Goal: Transaction & Acquisition: Purchase product/service

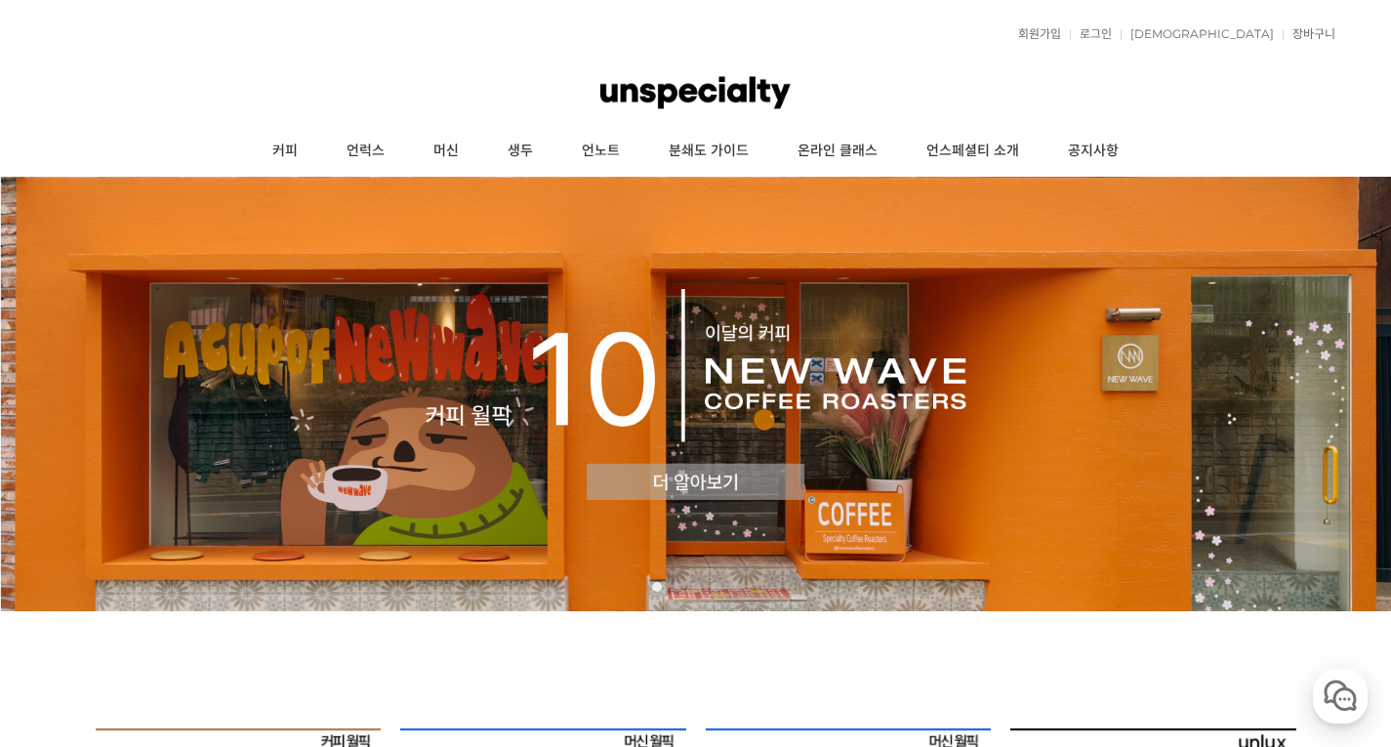
click at [733, 486] on img at bounding box center [695, 394] width 1391 height 434
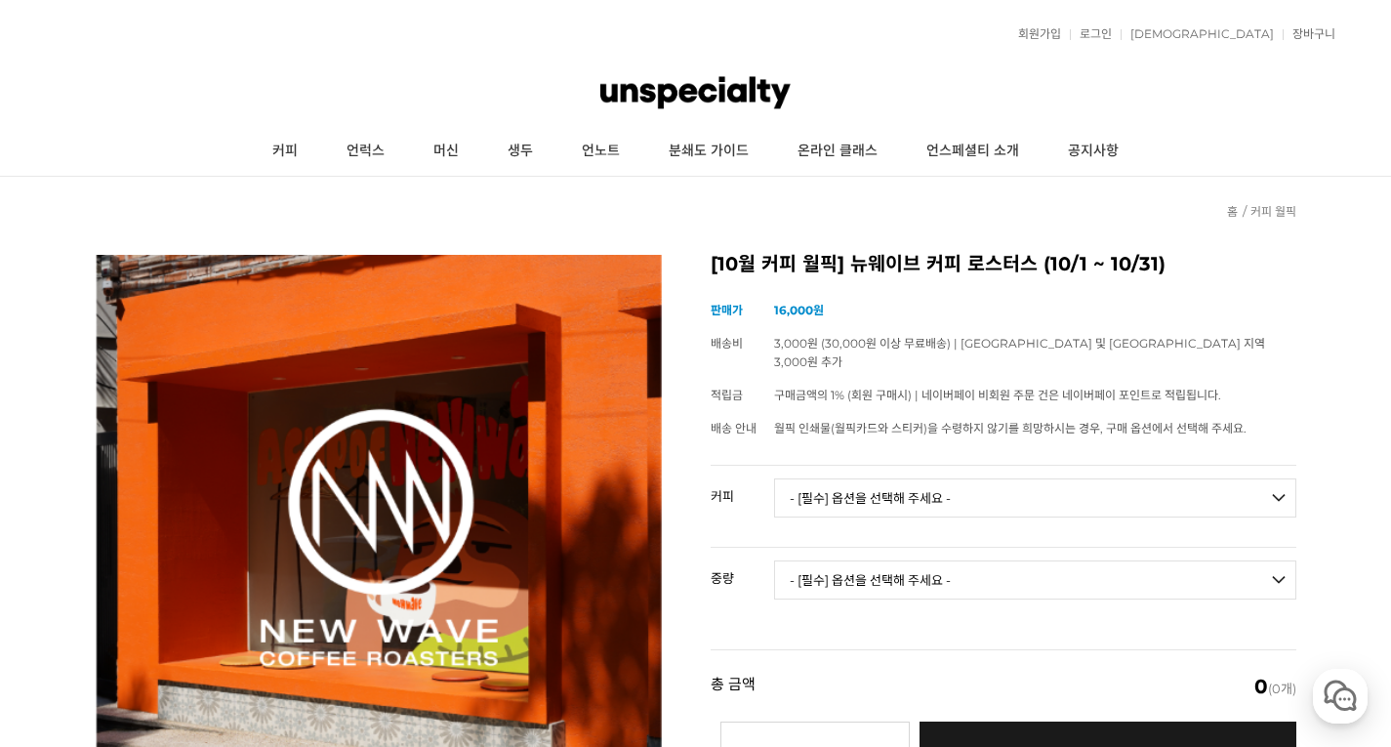
click at [826, 478] on select "- [필수] 옵션을 선택해 주세요 - ------------------- 언스페셜티 분쇄도 가이드 종이 받기 (주문 1건당 최대 1개 제공) …" at bounding box center [1035, 497] width 522 height 39
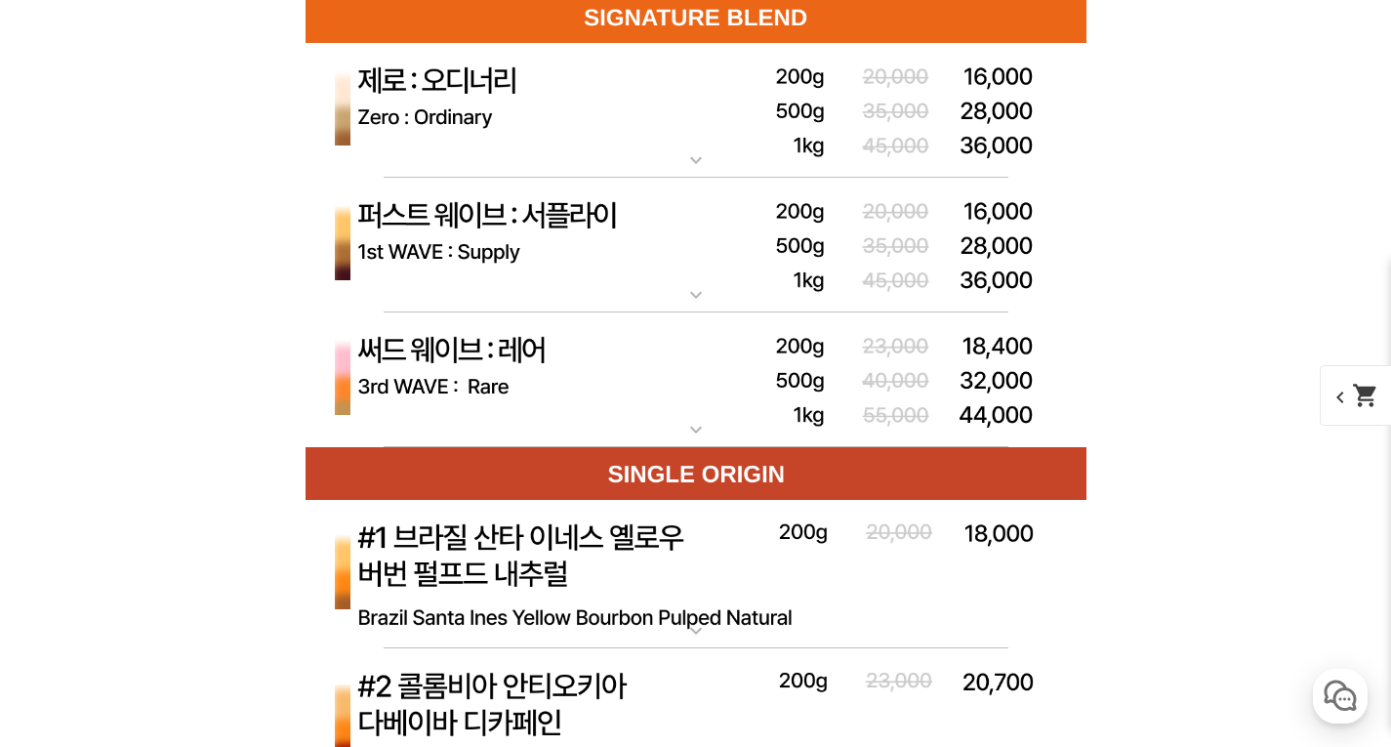
scroll to position [6151, 0]
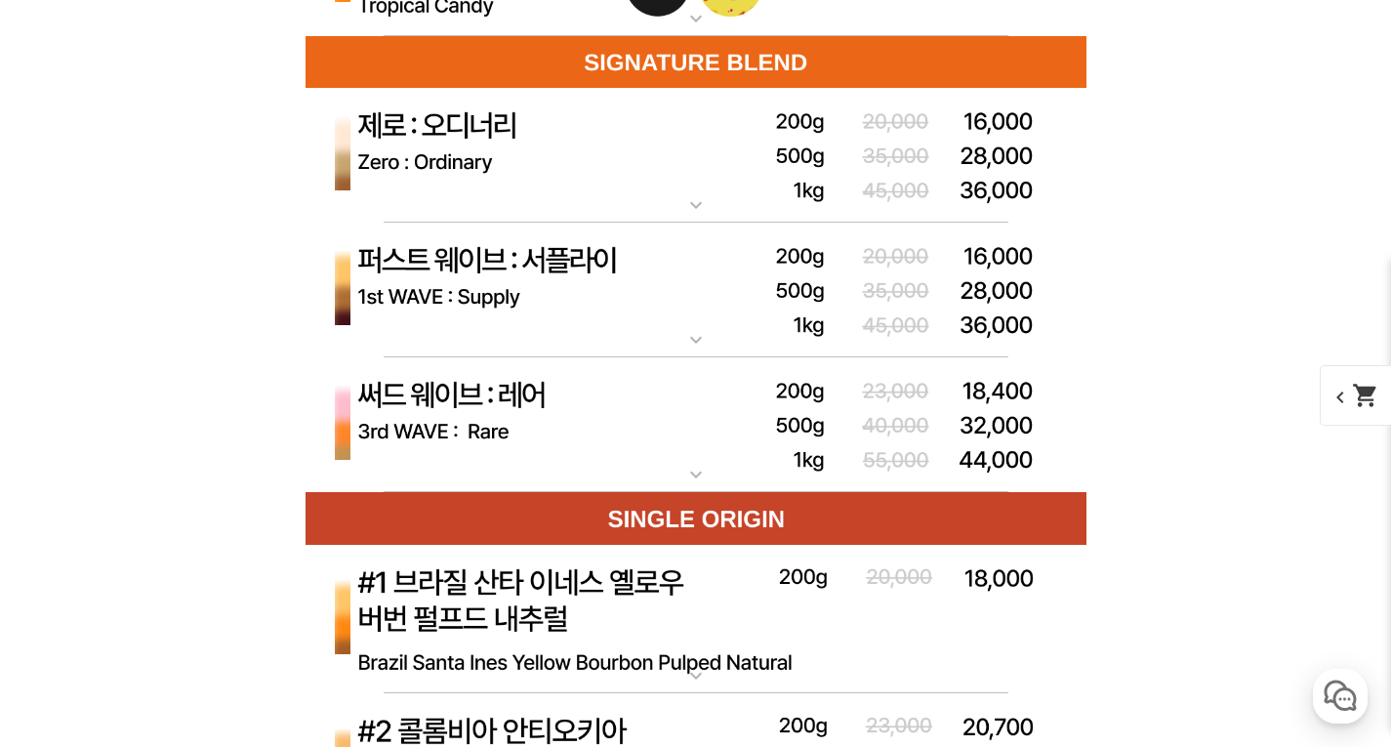
click at [683, 217] on mat-icon "expand_more" at bounding box center [696, 204] width 39 height 23
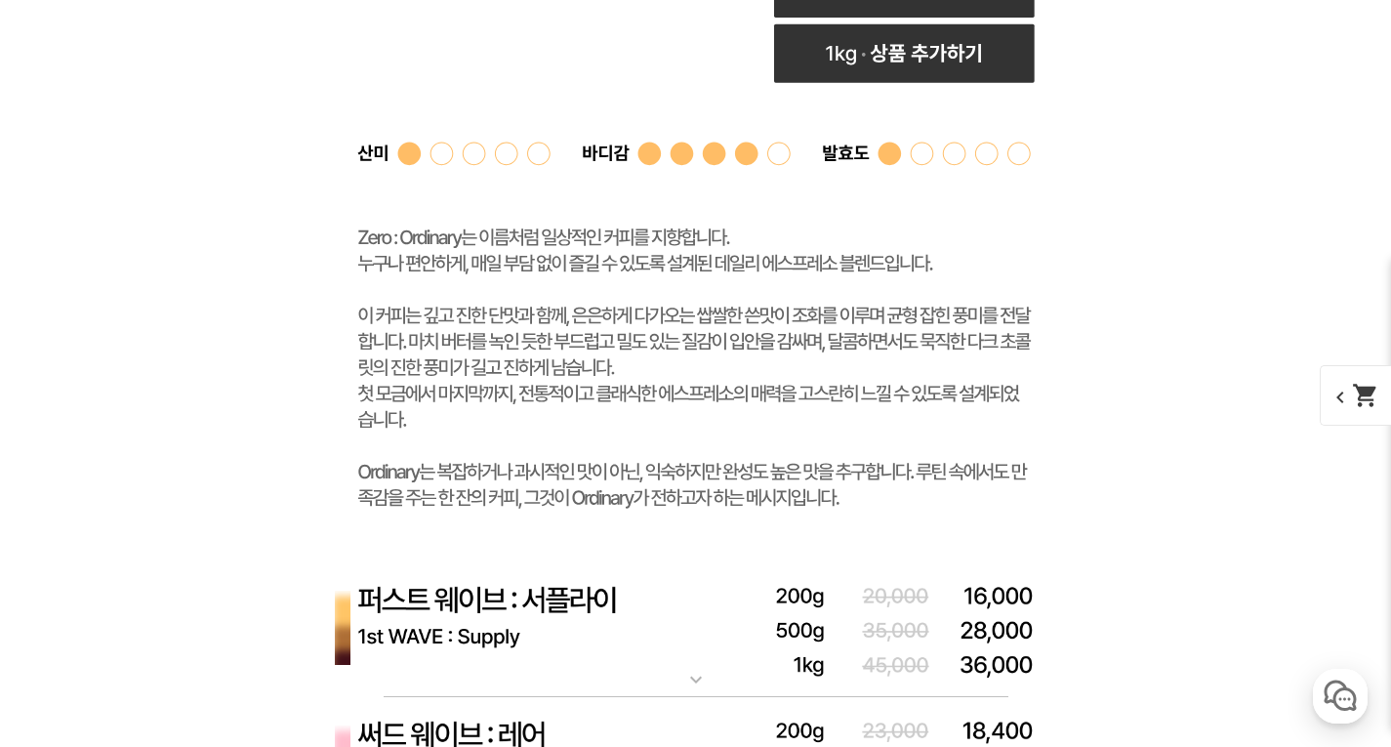
scroll to position [7225, 0]
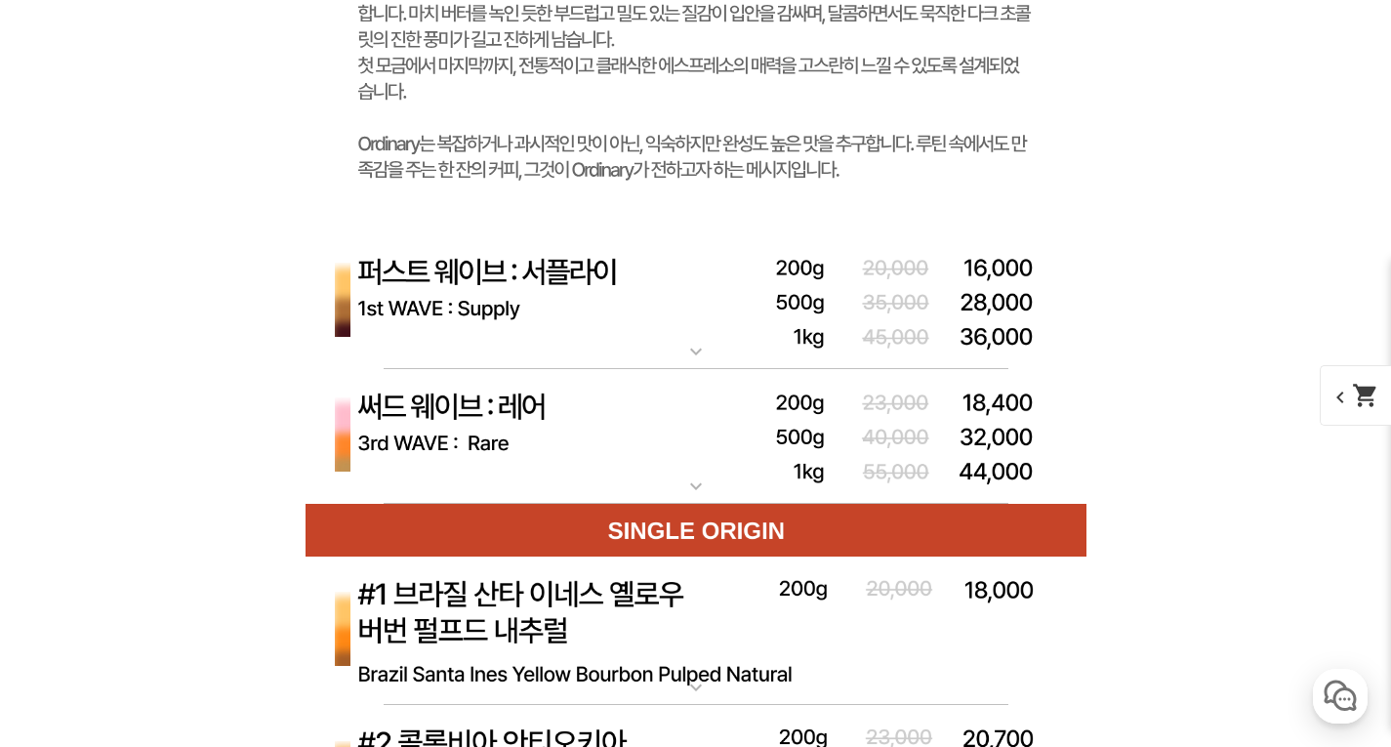
click at [652, 342] on img at bounding box center [696, 302] width 781 height 136
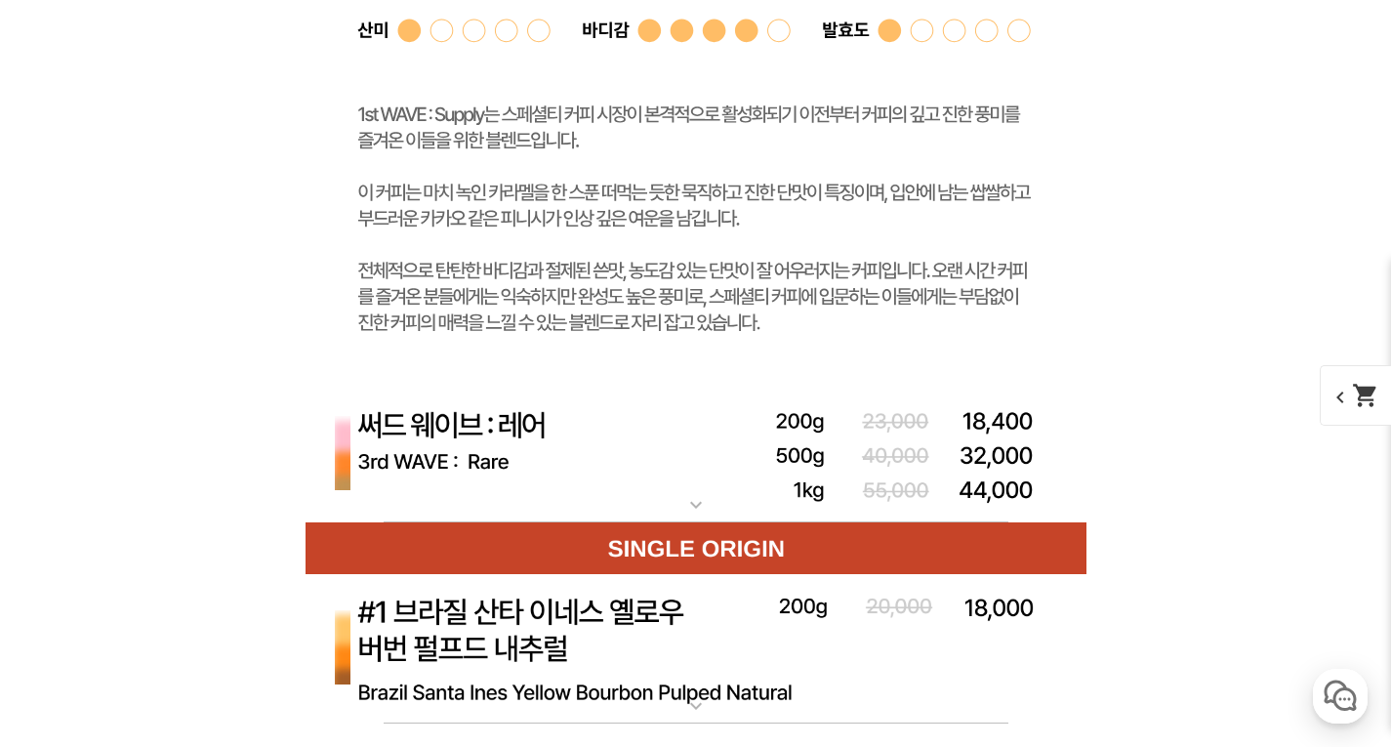
scroll to position [8298, 0]
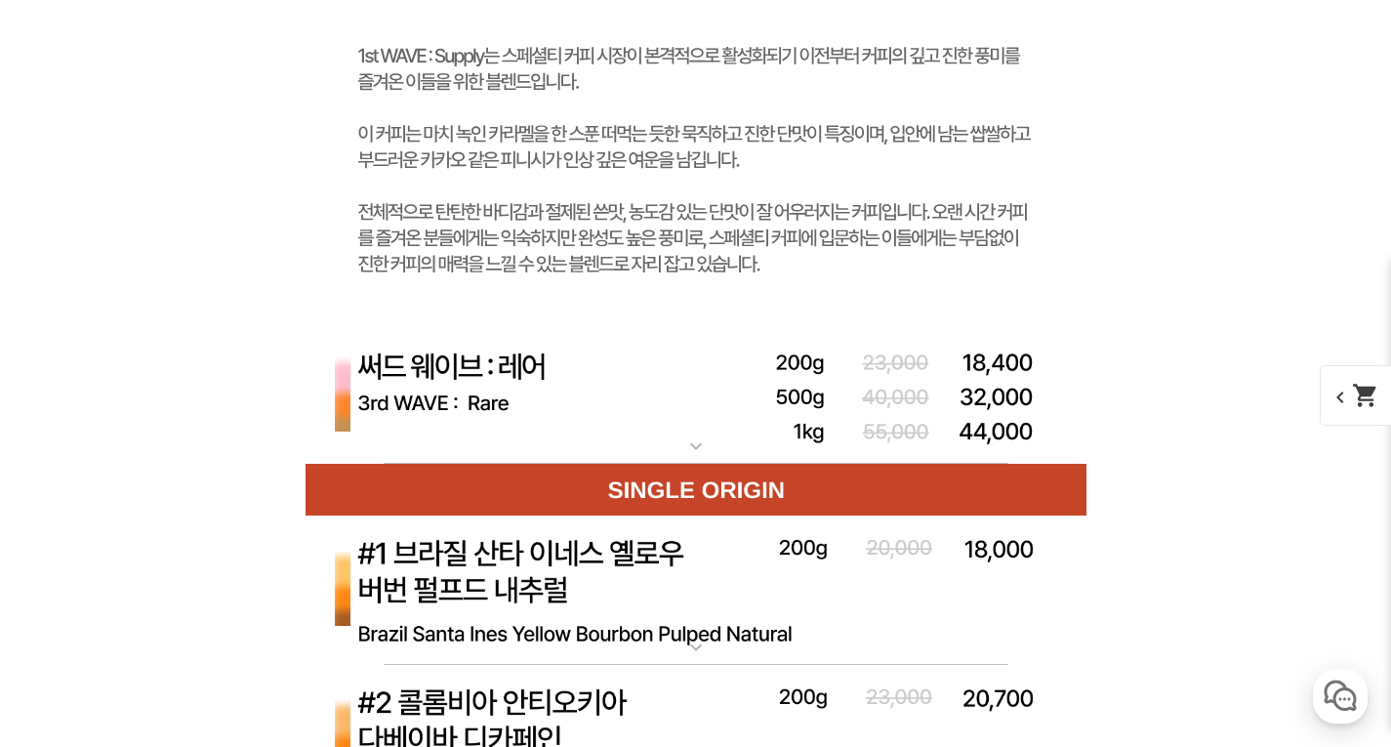
click at [686, 425] on img at bounding box center [696, 397] width 781 height 136
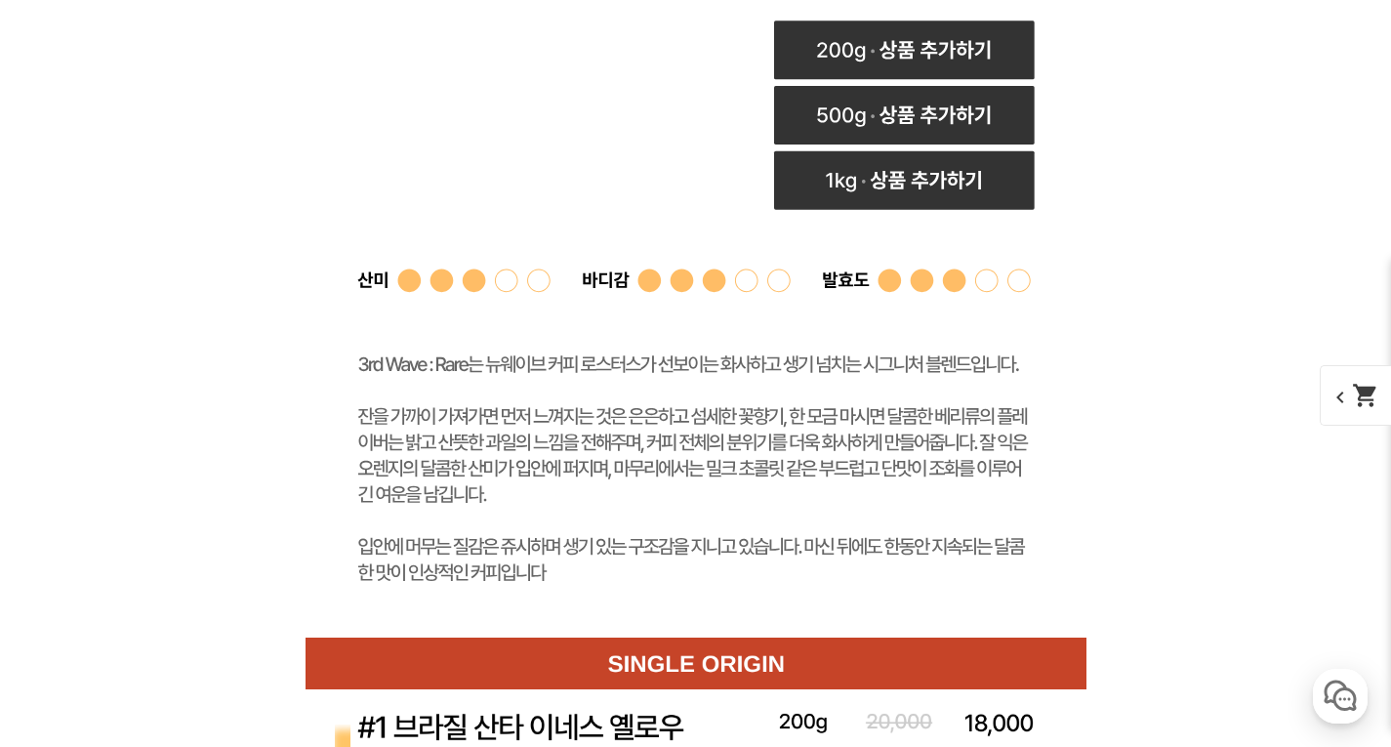
scroll to position [9177, 0]
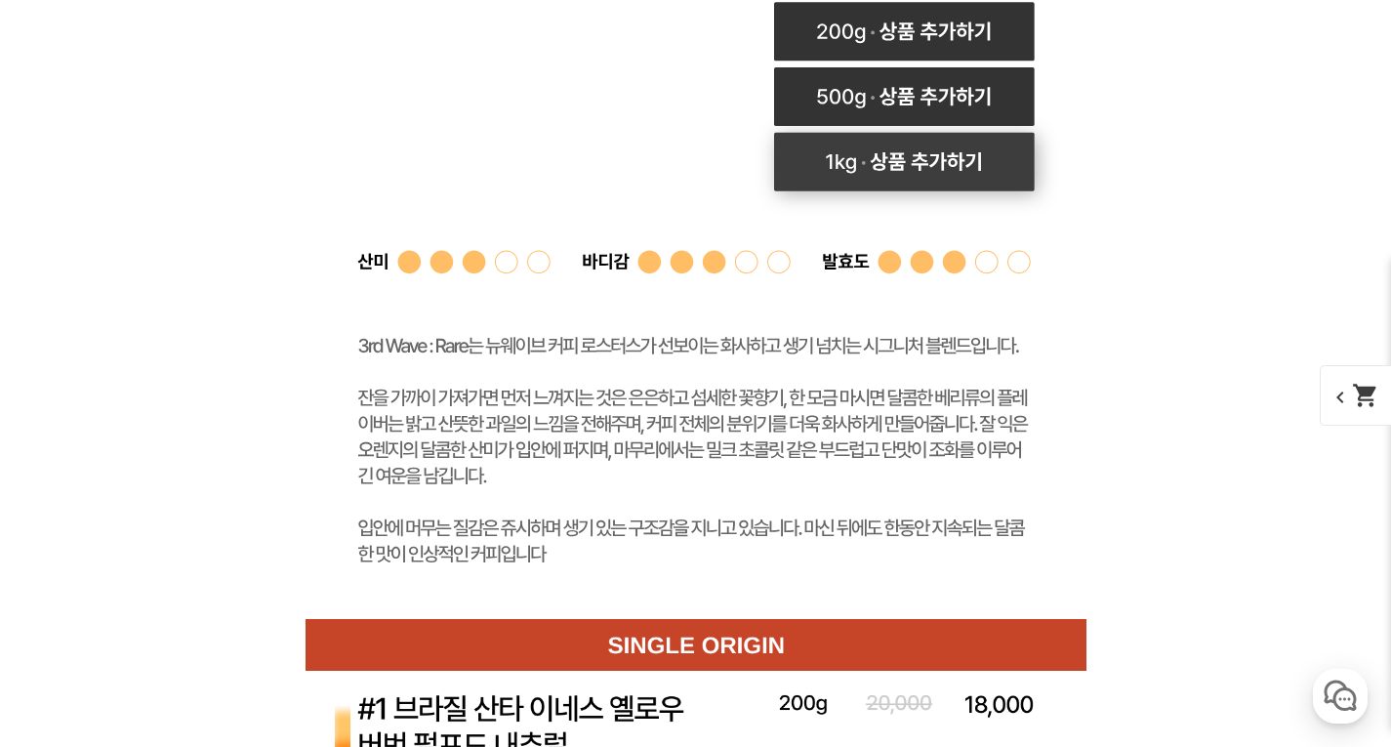
click at [891, 175] on rect at bounding box center [903, 162] width 261 height 59
select select "써드 웨이브 : 레어 ([PERSON_NAME])"
select select "1kg"
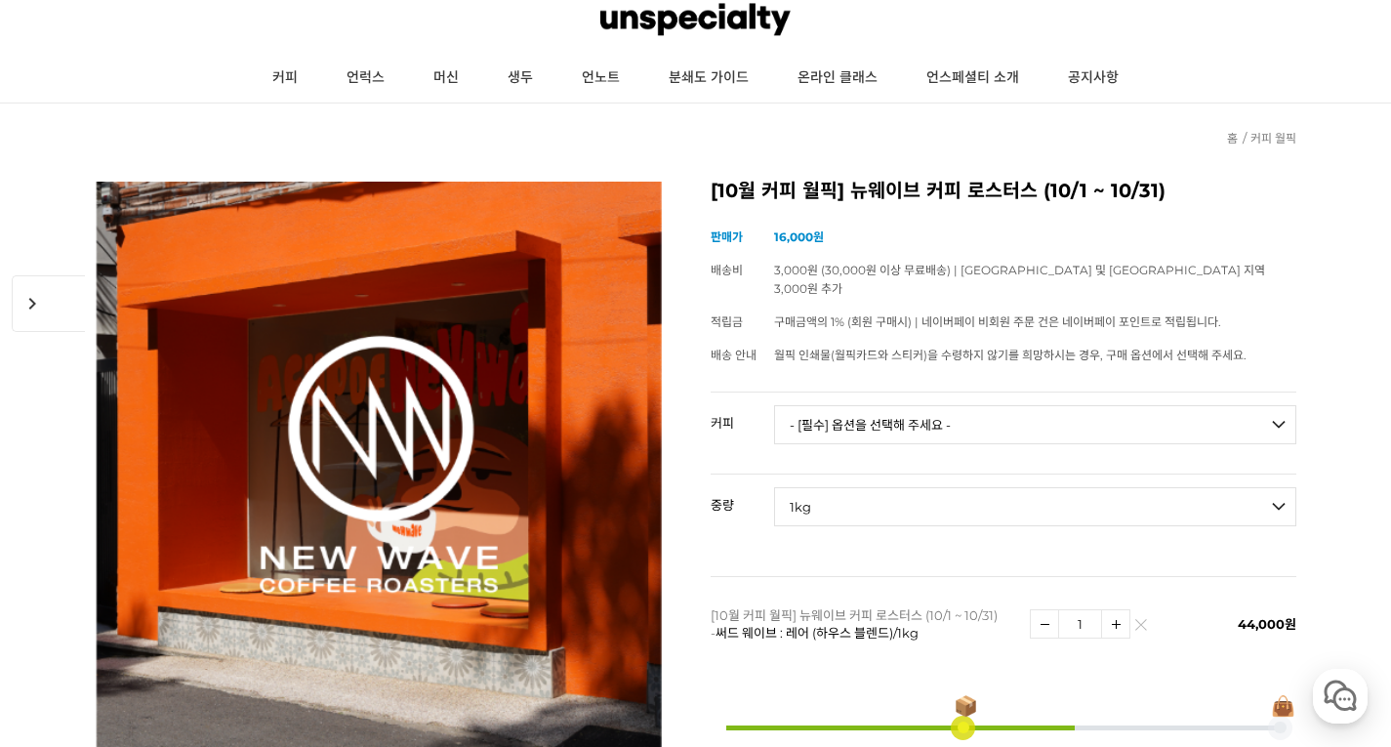
scroll to position [98, 0]
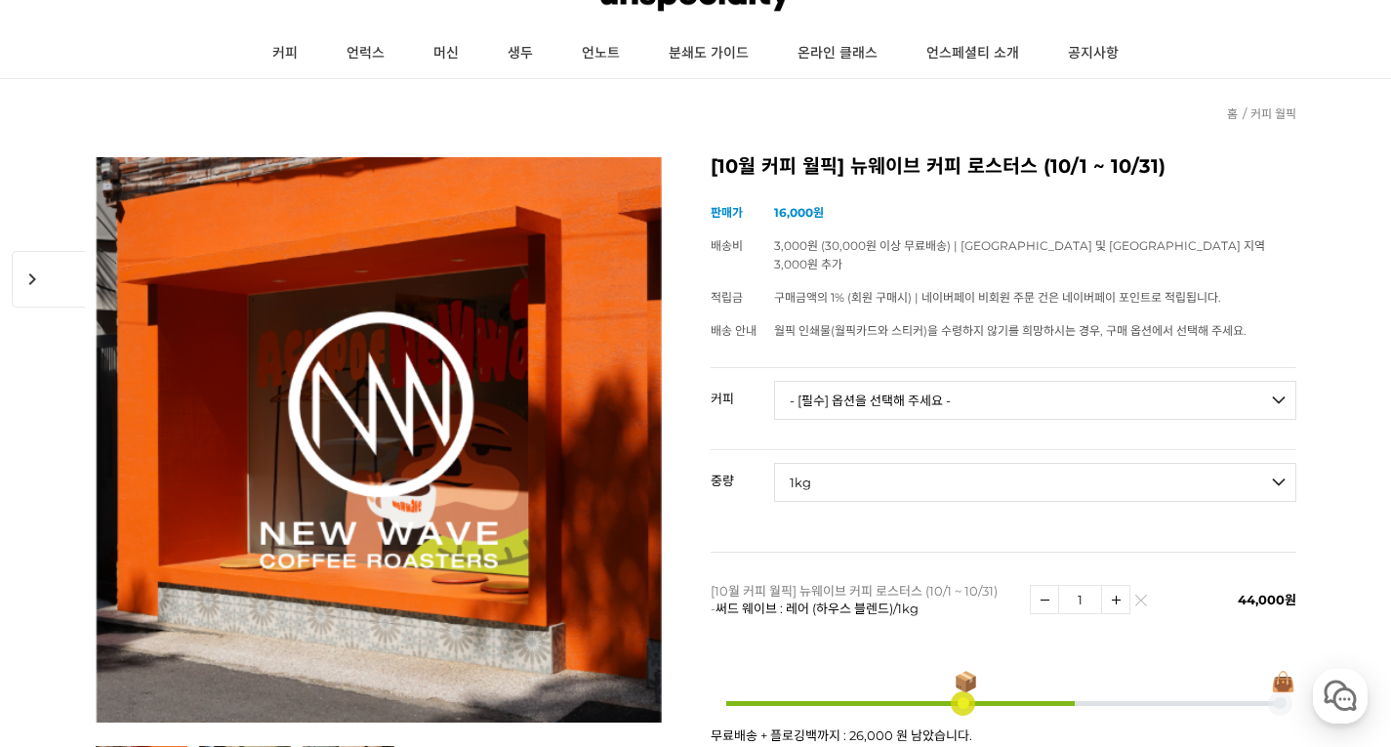
select select "*"
click at [1011, 384] on select "- [필수] 옵션을 선택해 주세요 - ------------------- 언스페셜티 분쇄도 가이드 종이 받기 (주문 1건당 최대 1개 제공) …" at bounding box center [1035, 400] width 522 height 39
click at [1119, 450] on td "- [필수] 옵션을 선택해 주세요 - ------------------- 200g 500g 1kg" at bounding box center [1035, 490] width 522 height 81
select select "*"
click at [1150, 463] on select "- [필수] 옵션을 선택해 주세요 - ------------------- 200g 500g 1kg" at bounding box center [1035, 482] width 522 height 39
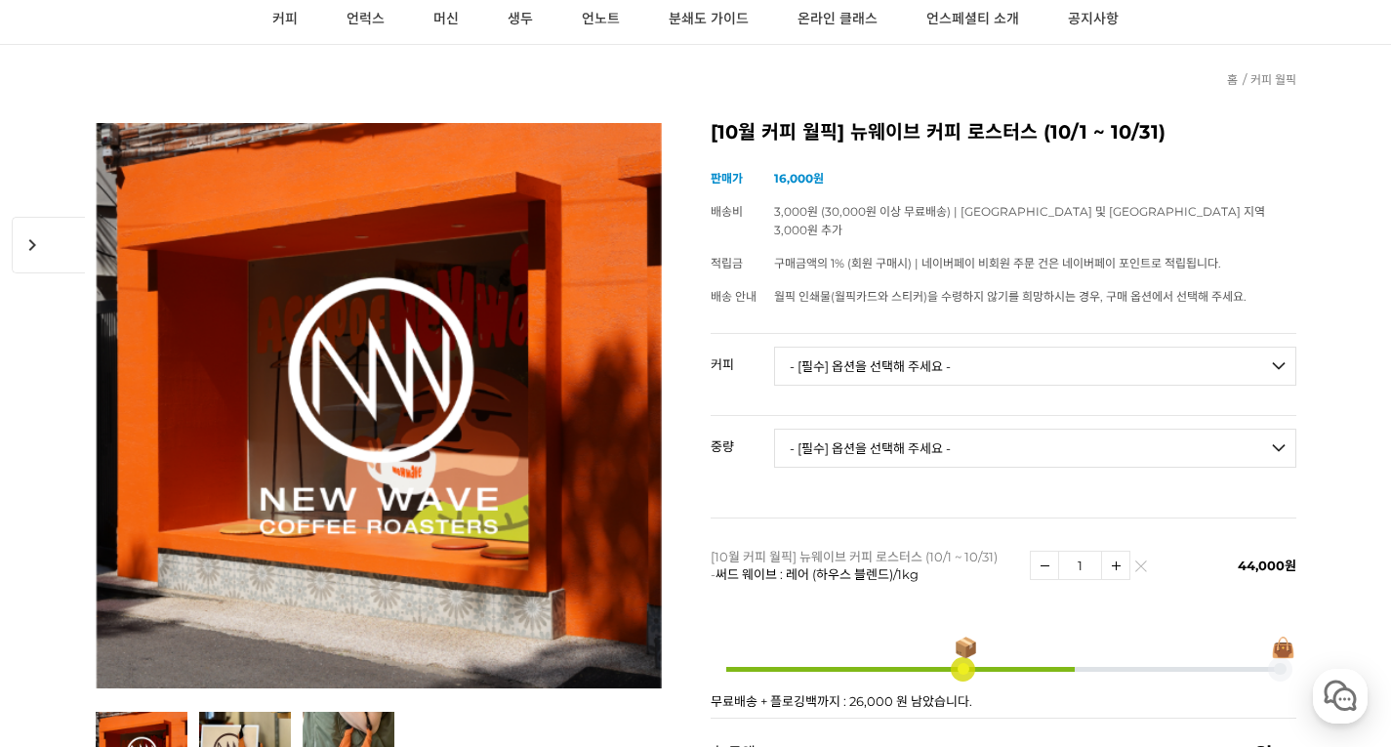
scroll to position [0, 0]
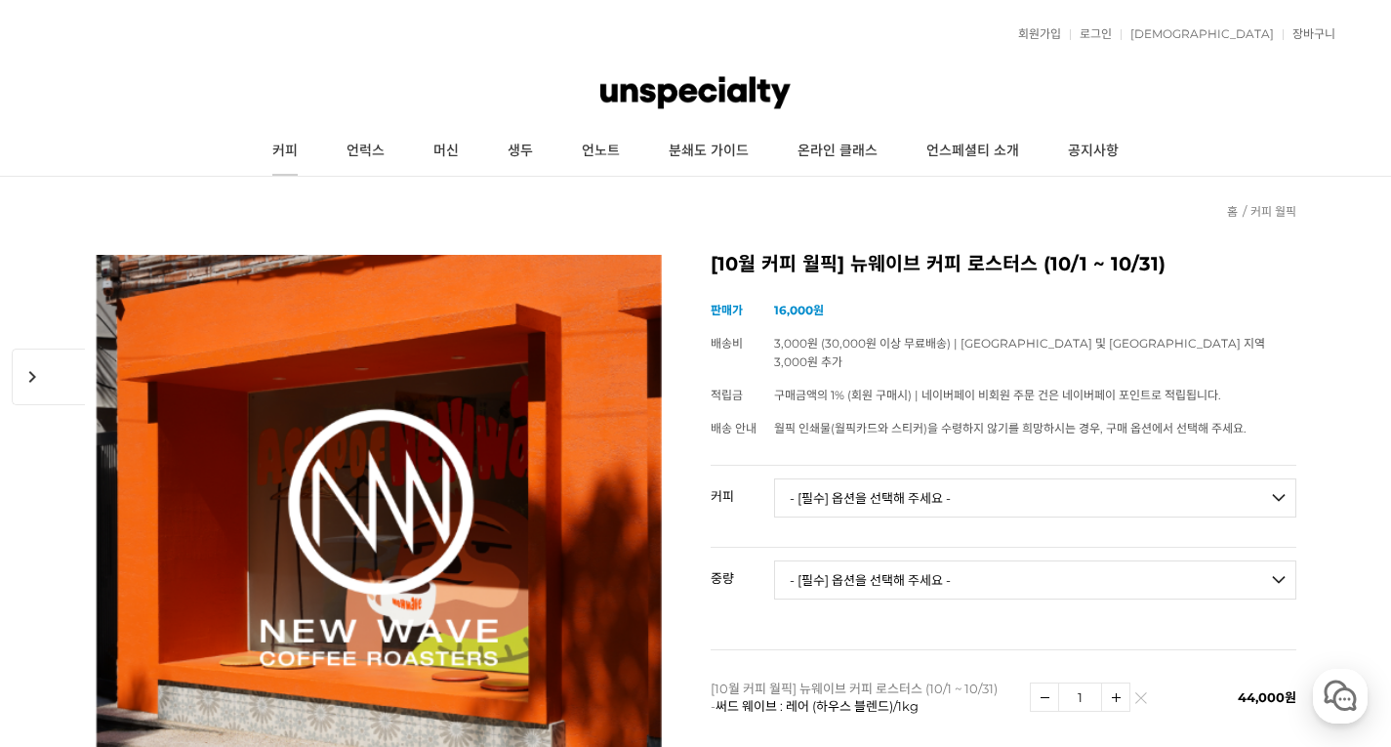
click at [289, 159] on link "커피" at bounding box center [285, 151] width 74 height 49
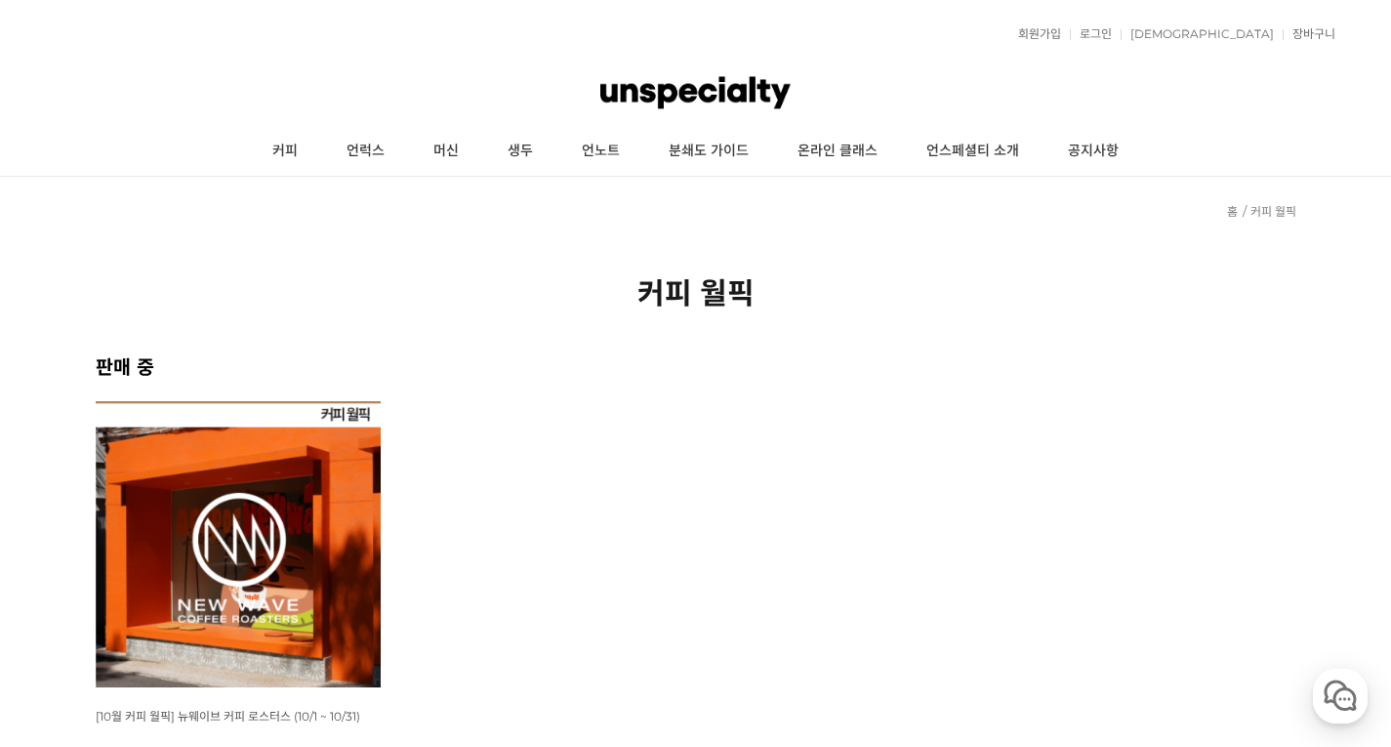
scroll to position [391, 0]
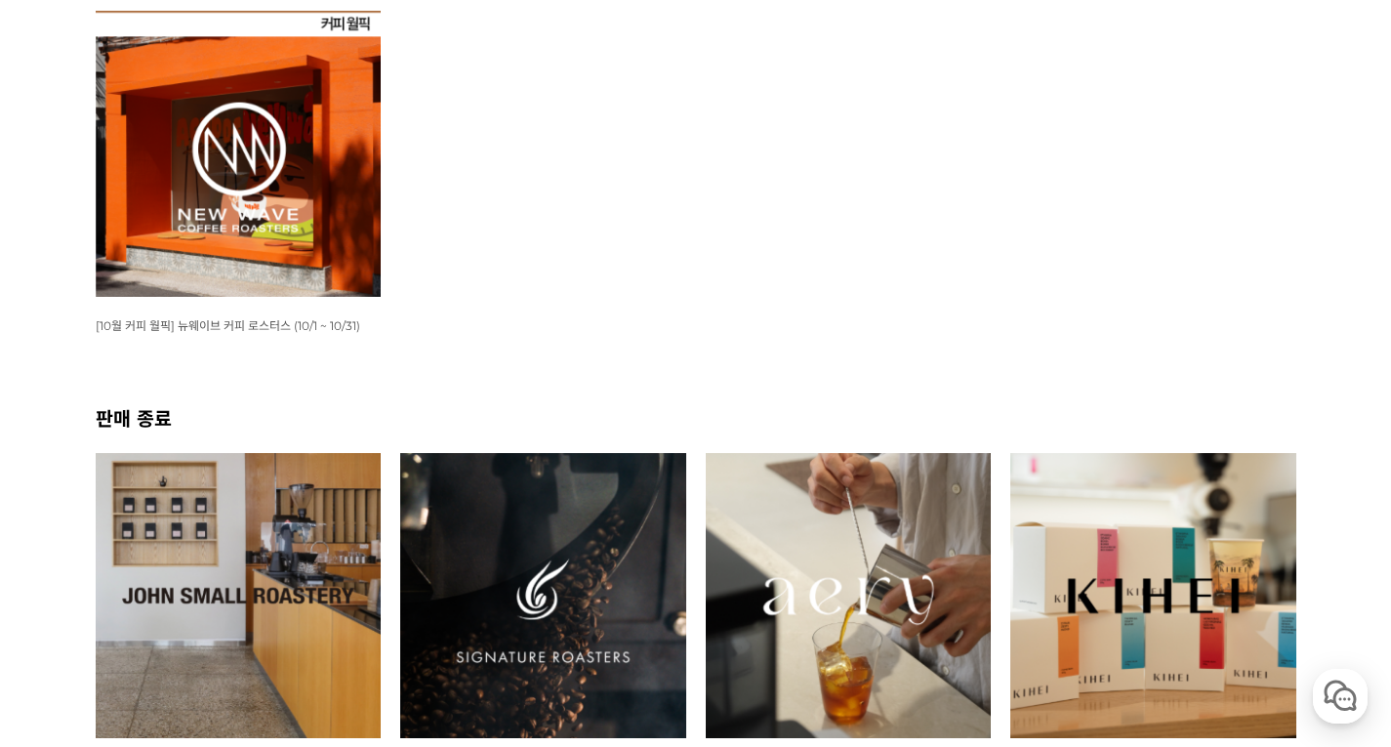
click at [889, 302] on ul "WISH ADD OPTION 상품명 : [10월 커피 월픽] 뉴웨이브 커피 로스터스 (10/1 ~ 10/31) 판매가 : 16,000원" at bounding box center [696, 207] width 1220 height 392
